Goal: Information Seeking & Learning: Learn about a topic

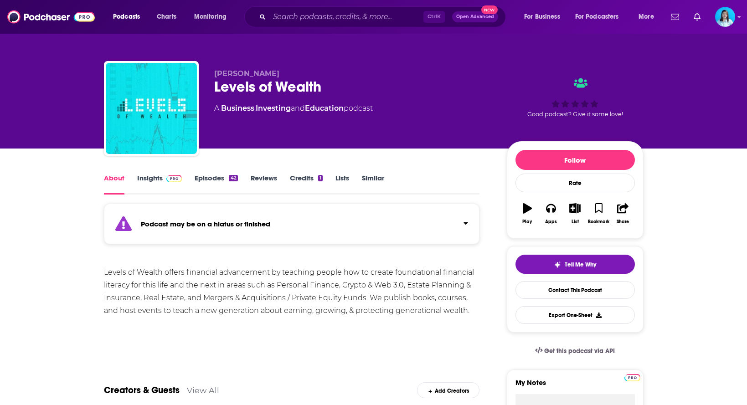
click at [236, 224] on strong "Podcast may be on a hiatus or finished" at bounding box center [205, 224] width 129 height 9
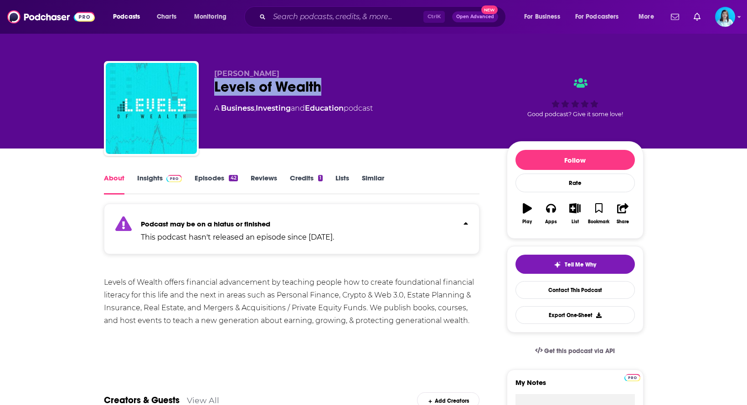
drag, startPoint x: 335, startPoint y: 81, endPoint x: 215, endPoint y: 86, distance: 119.9
click at [215, 86] on div "Levels of Wealth" at bounding box center [353, 87] width 278 height 18
copy h1 "Levels of Wealth"
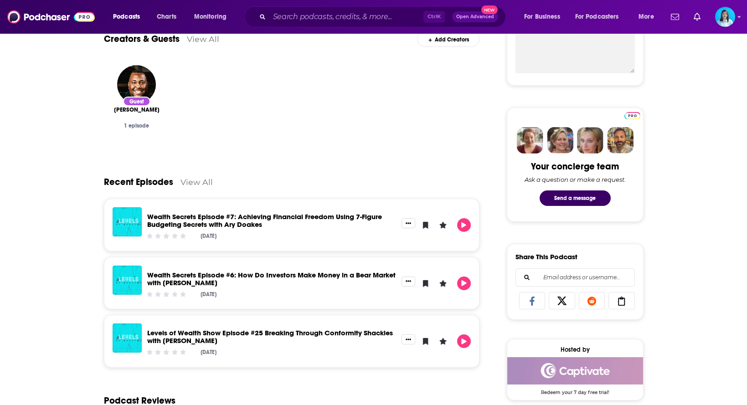
scroll to position [456, 0]
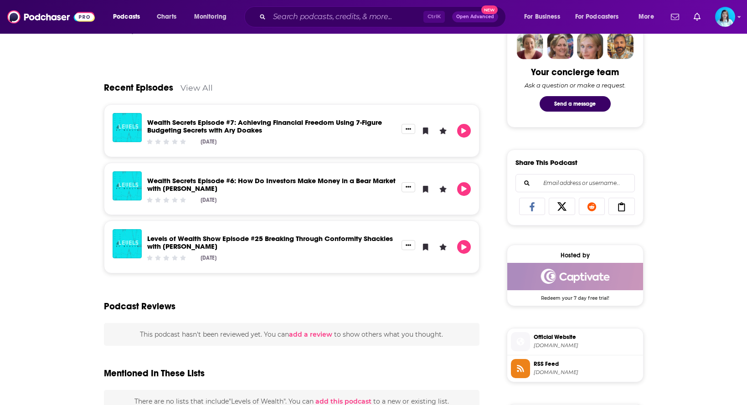
click at [266, 15] on div "Ctrl K Open Advanced New" at bounding box center [375, 16] width 262 height 21
click at [289, 15] on input "Search podcasts, credits, & more..." at bounding box center [346, 17] width 154 height 15
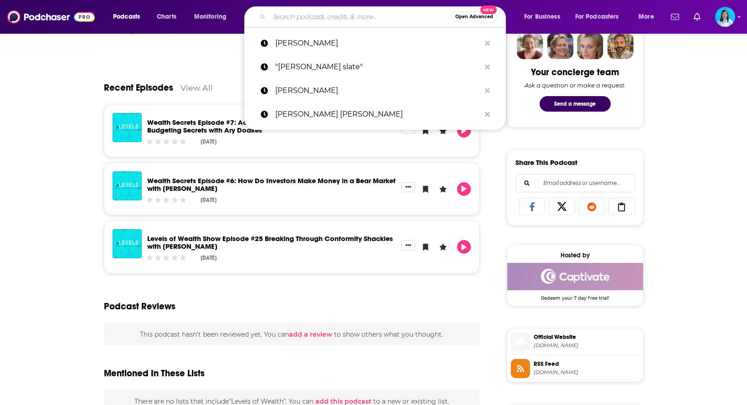
paste input "Outsider Wealth"
type input "Outsider Wealth"
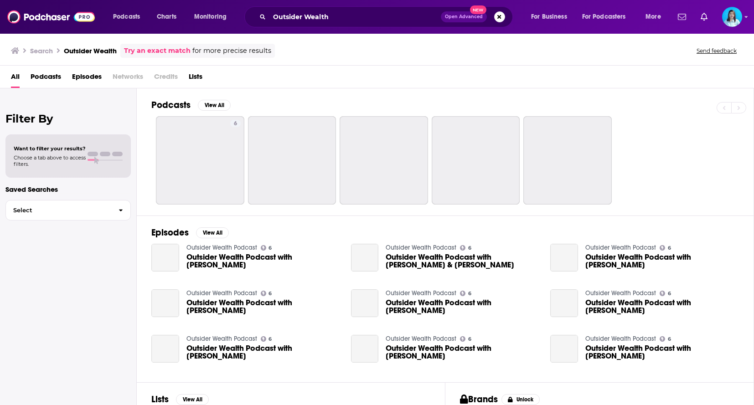
click at [56, 80] on span "Podcasts" at bounding box center [46, 78] width 31 height 19
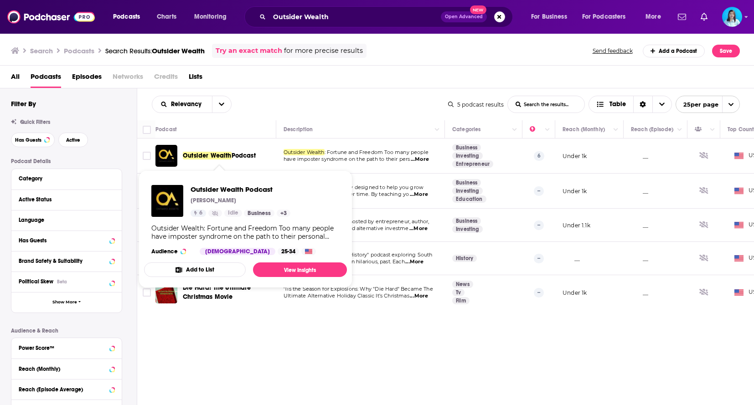
click at [238, 155] on span "Podcast" at bounding box center [243, 156] width 24 height 8
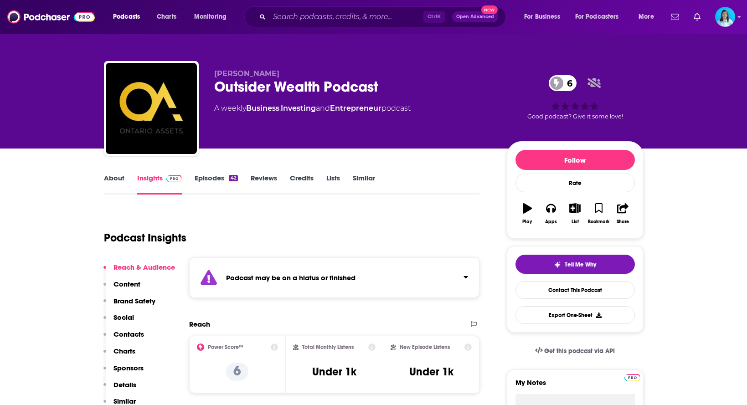
scroll to position [91, 0]
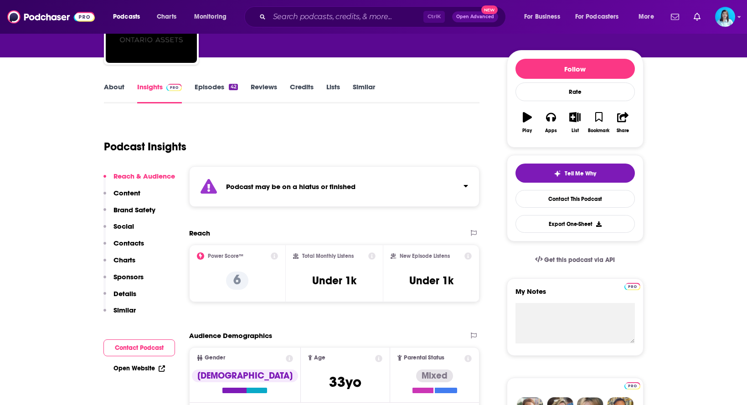
click at [321, 203] on div "Podcast may be on a hiatus or finished" at bounding box center [334, 186] width 291 height 41
